Goal: Check status: Check status

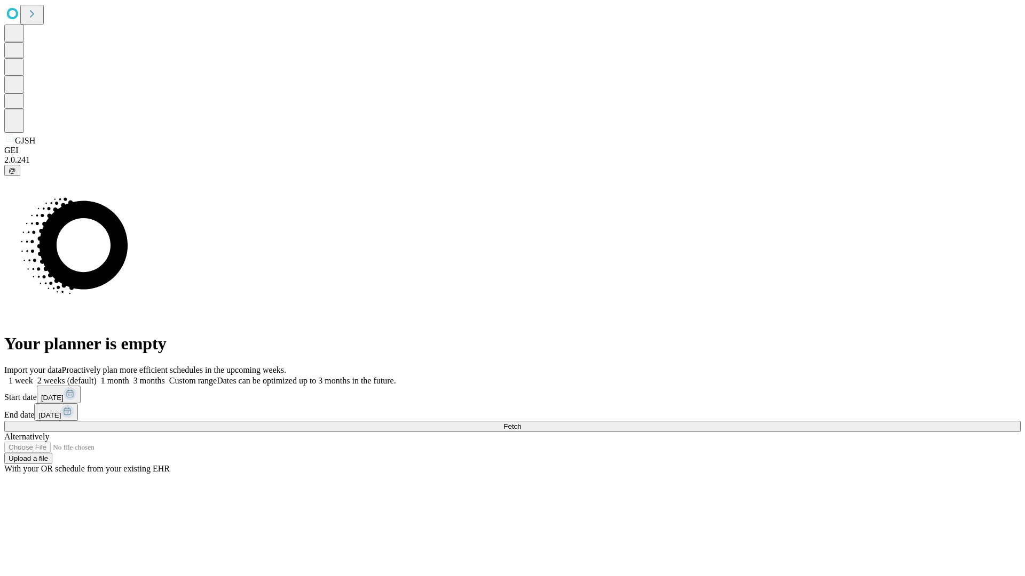
click at [521, 423] on span "Fetch" at bounding box center [512, 427] width 18 height 8
